Goal: Task Accomplishment & Management: Use online tool/utility

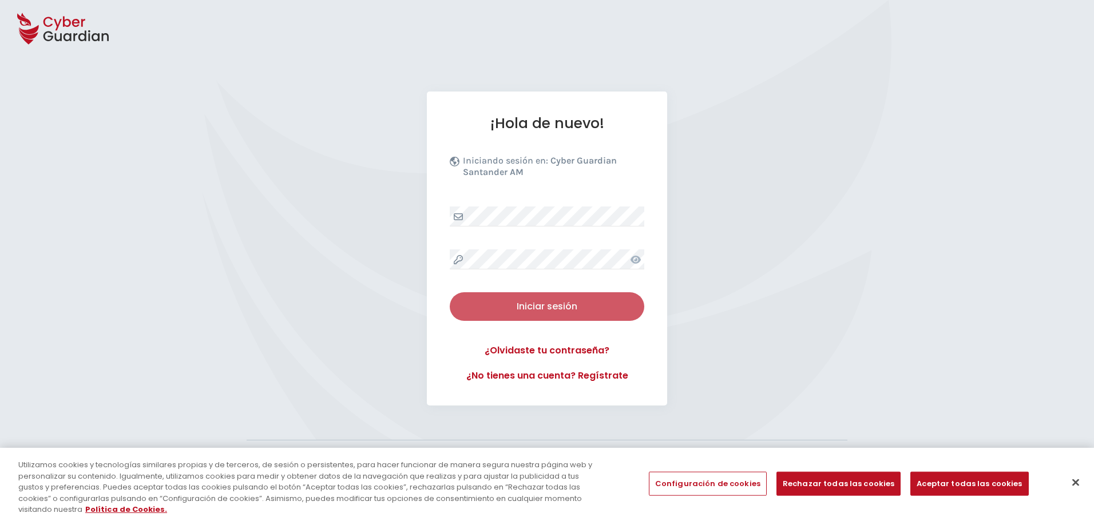
click at [573, 302] on div "Iniciar sesión" at bounding box center [546, 307] width 177 height 14
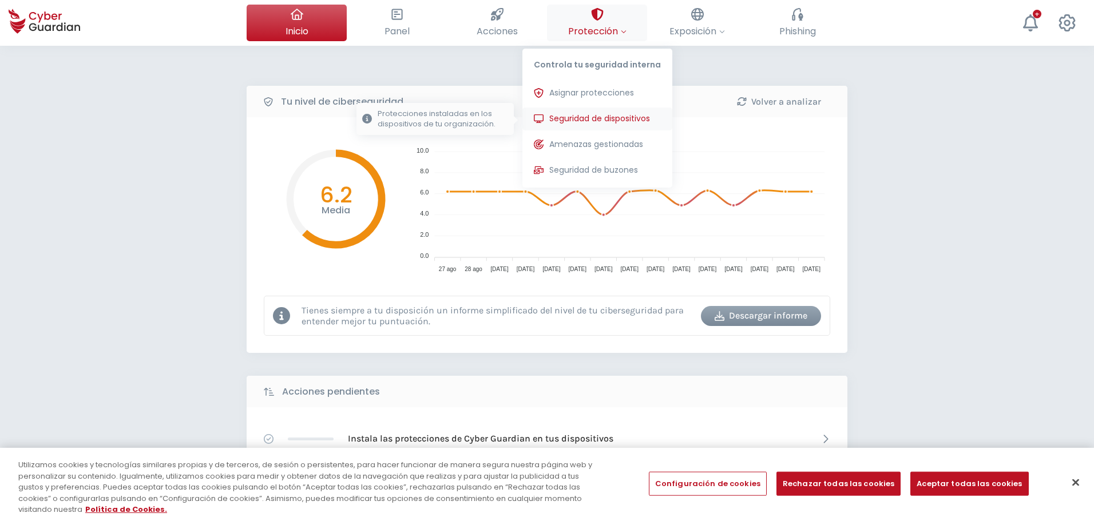
click at [600, 125] on button "Seguridad de dispositivos Protecciones instaladas en los dispositivos de tu org…" at bounding box center [598, 119] width 150 height 23
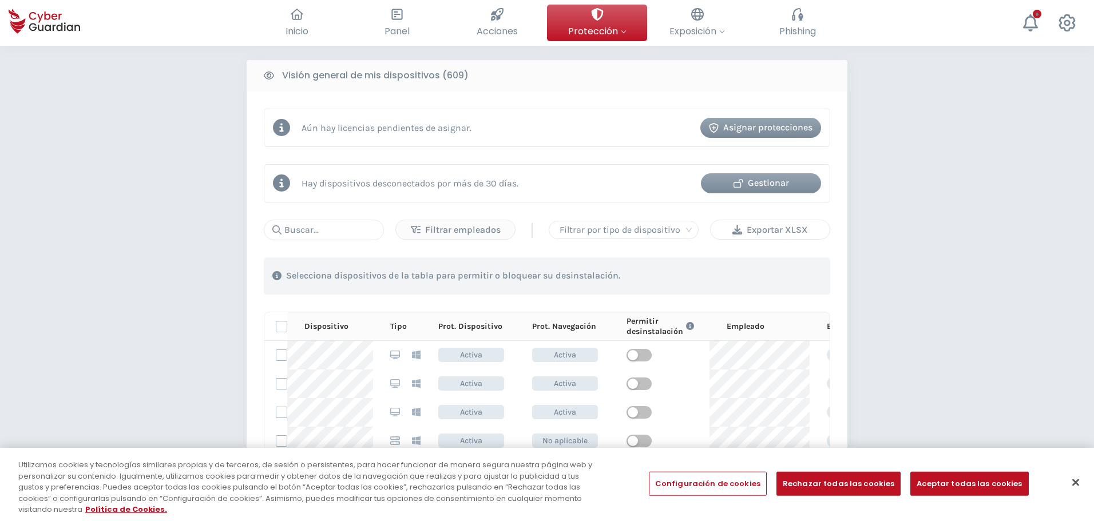
scroll to position [457, 0]
click at [776, 234] on div "Exportar XLSX" at bounding box center [770, 230] width 102 height 14
